Goal: Check status: Check status

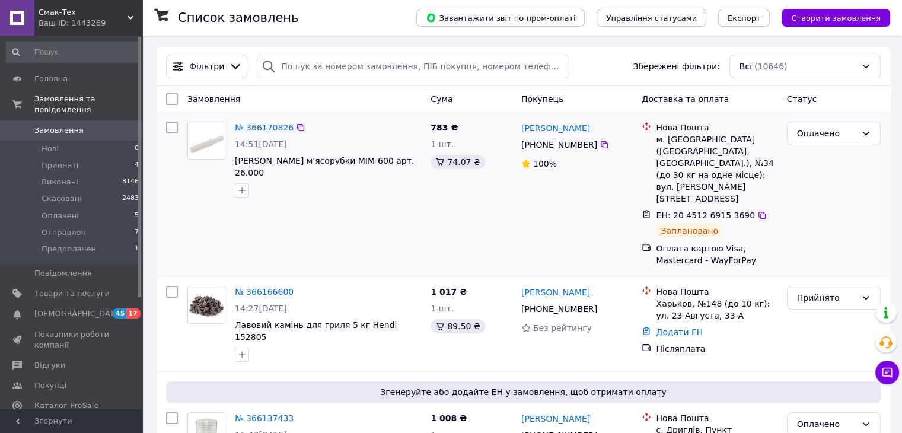
click at [249, 122] on div "№ 366170826" at bounding box center [264, 127] width 61 height 14
click at [249, 128] on link "№ 366170826" at bounding box center [264, 127] width 59 height 9
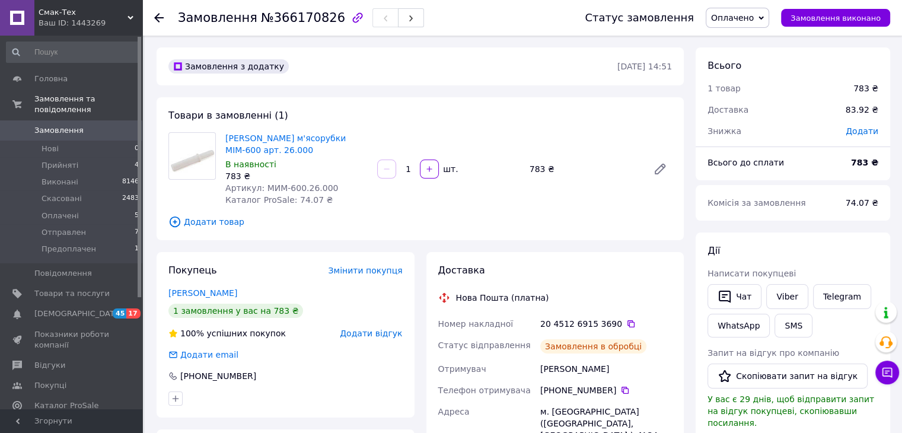
click at [64, 125] on span "Замовлення" at bounding box center [58, 130] width 49 height 11
